Goal: Task Accomplishment & Management: Manage account settings

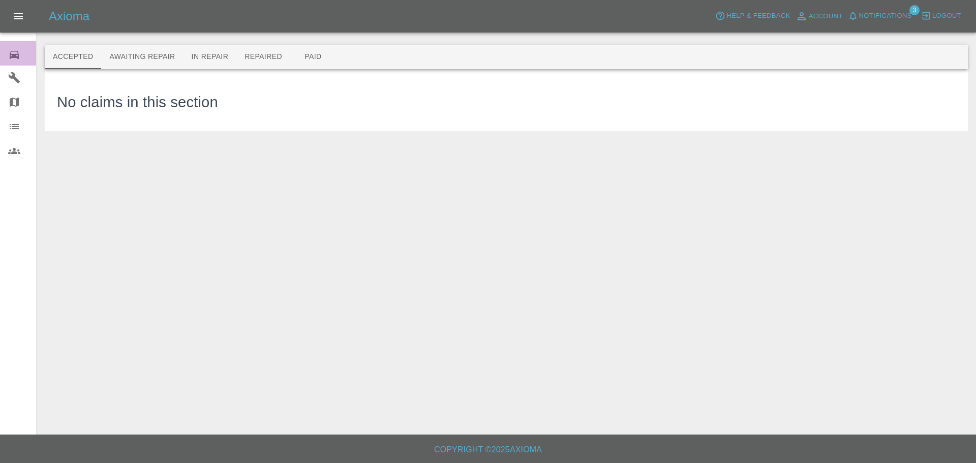
click at [16, 56] on icon at bounding box center [14, 55] width 9 height 8
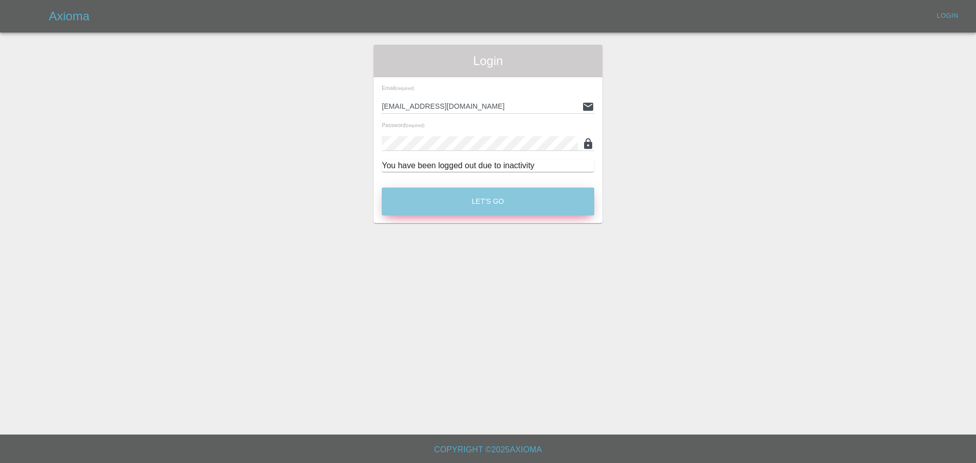
click at [485, 200] on button "Let's Go" at bounding box center [488, 202] width 212 height 28
